Goal: Entertainment & Leisure: Consume media (video, audio)

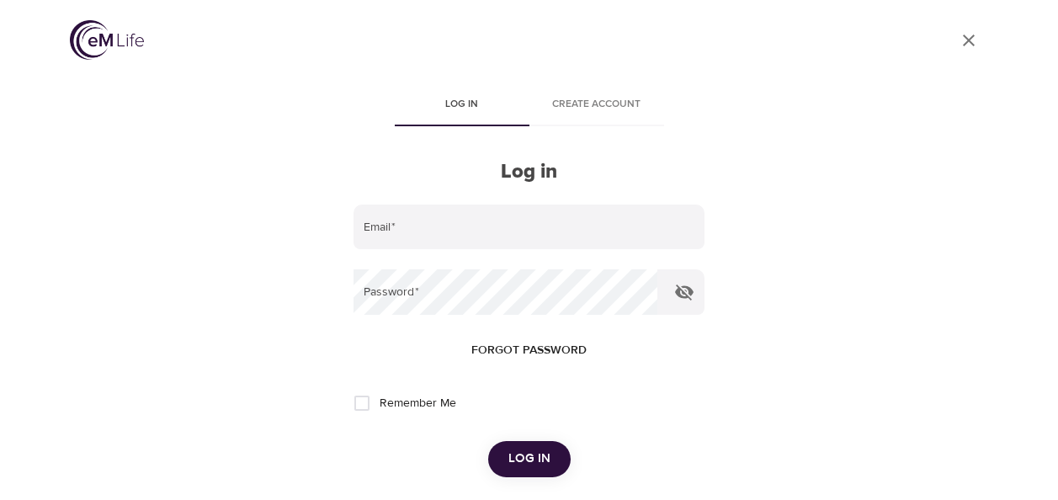
scroll to position [63, 0]
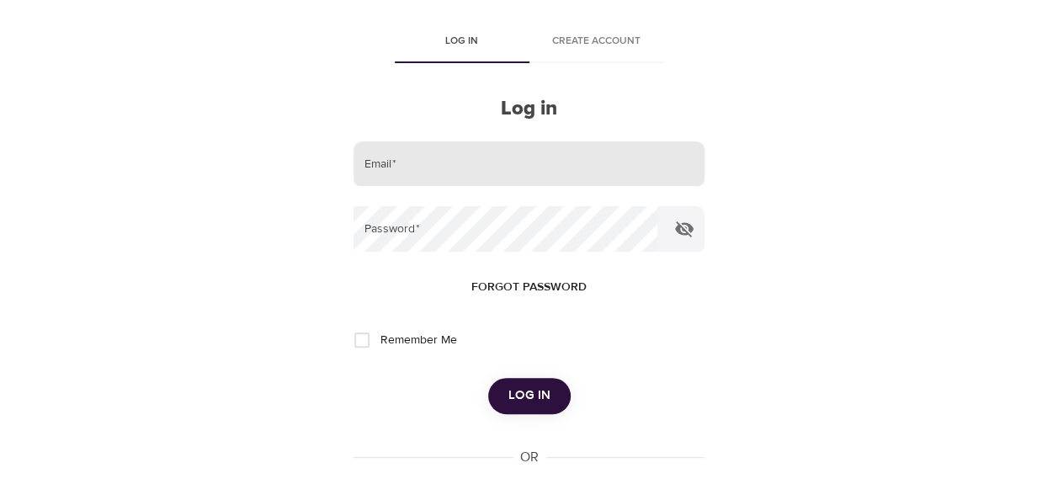
click at [470, 152] on input "email" at bounding box center [529, 163] width 350 height 45
type input "esther.bos@amexgbt.com"
click at [488, 378] on button "Log in" at bounding box center [529, 395] width 83 height 35
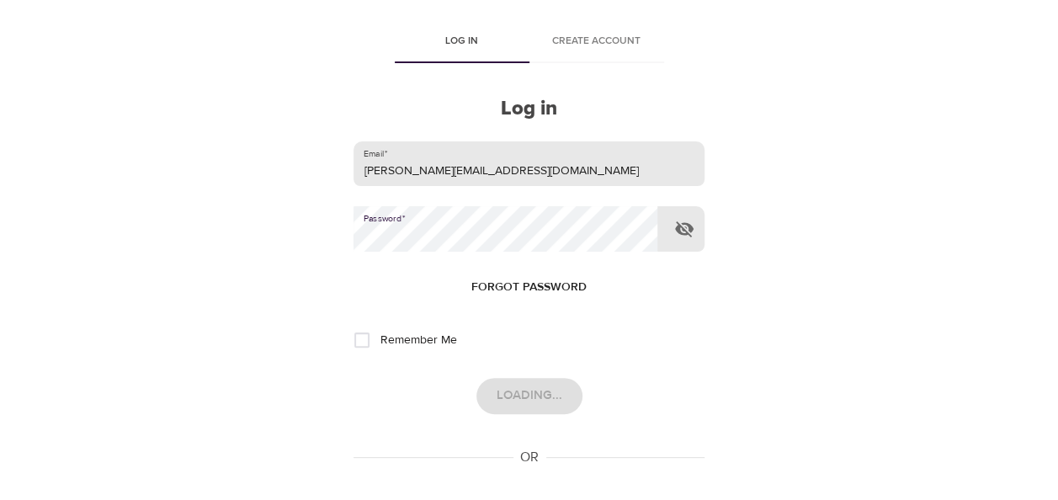
scroll to position [0, 0]
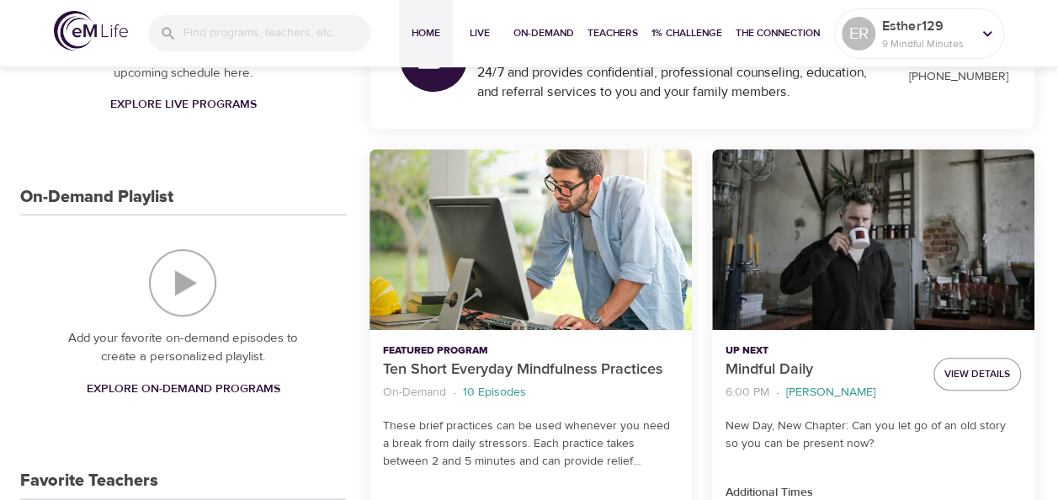
scroll to position [337, 0]
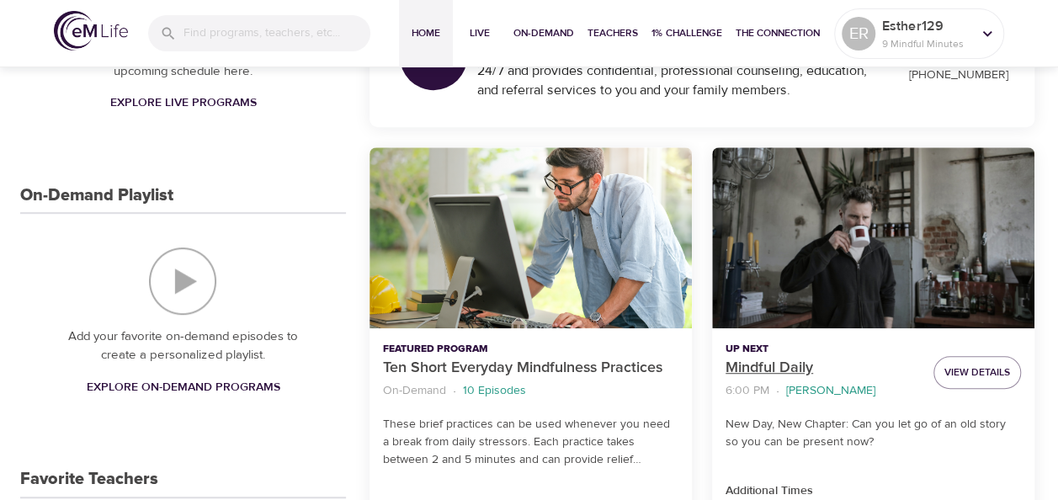
click at [800, 369] on p "Mindful Daily" at bounding box center [823, 368] width 194 height 23
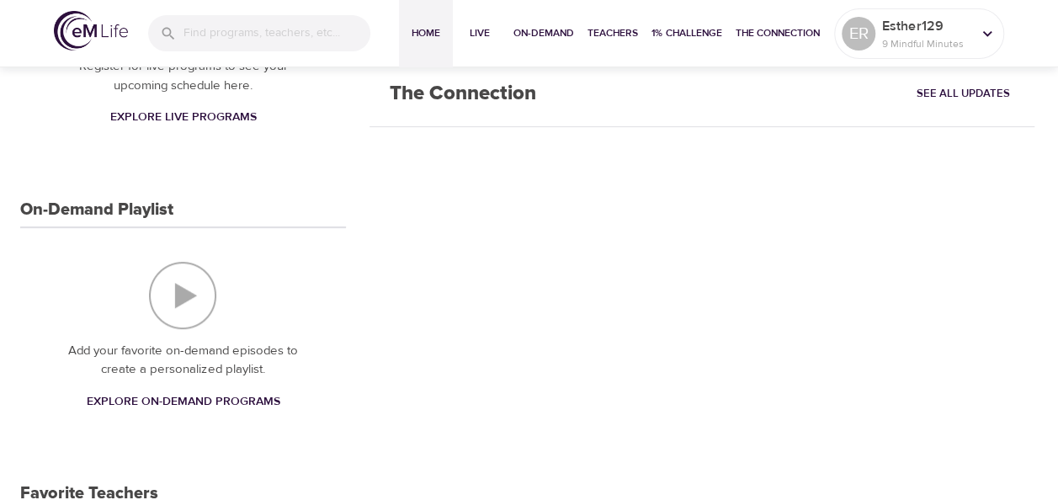
scroll to position [337, 0]
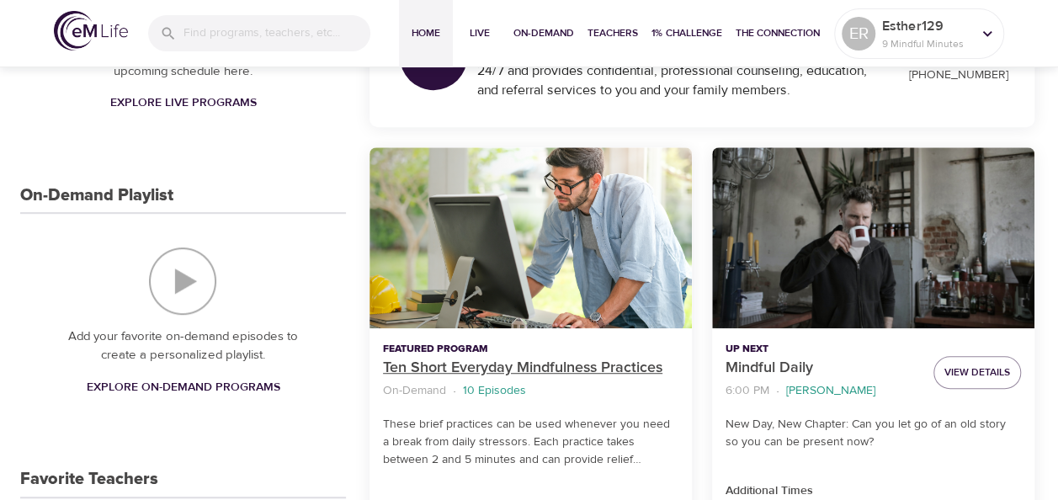
click at [477, 369] on p "Ten Short Everyday Mindfulness Practices" at bounding box center [531, 368] width 296 height 23
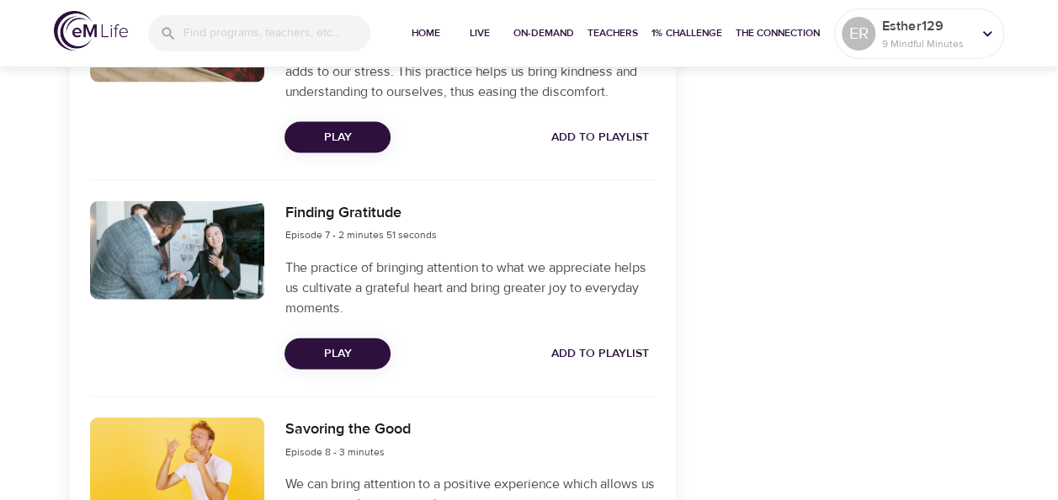
scroll to position [1768, 0]
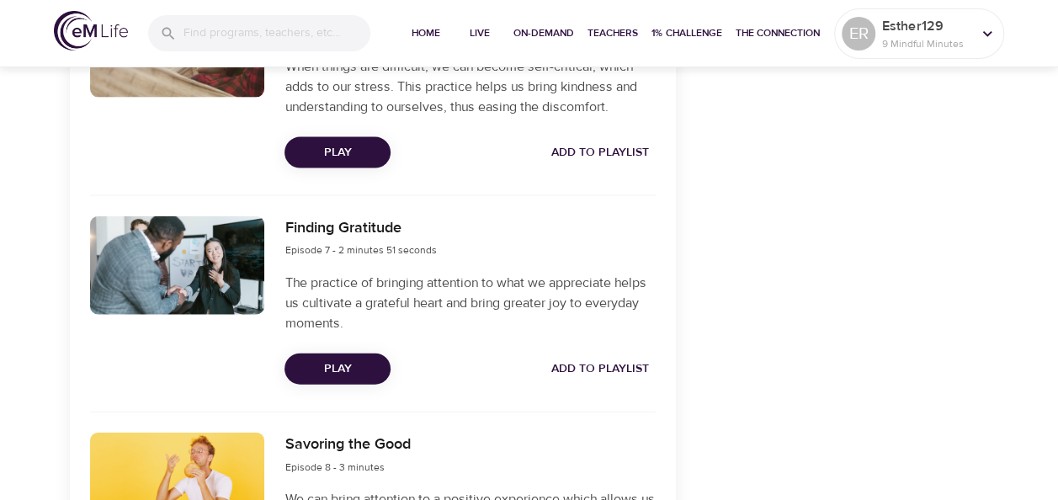
click at [340, 367] on span "Play" at bounding box center [337, 369] width 79 height 21
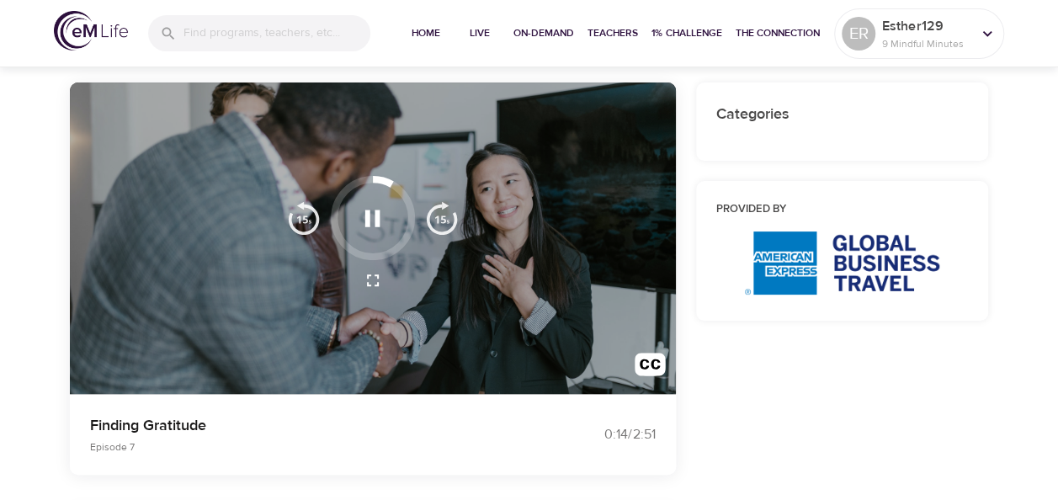
scroll to position [168, 0]
